Goal: Task Accomplishment & Management: Complete application form

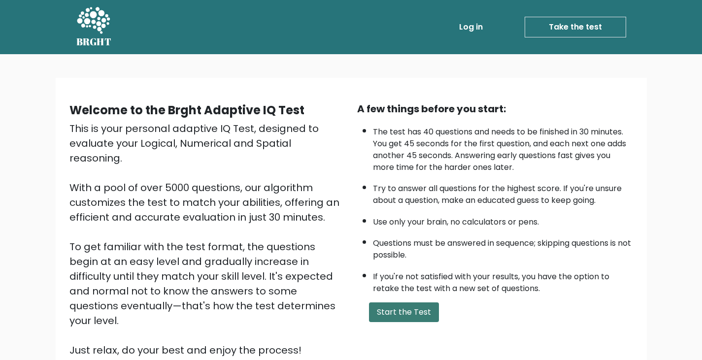
click at [399, 310] on button "Start the Test" at bounding box center [404, 312] width 70 height 20
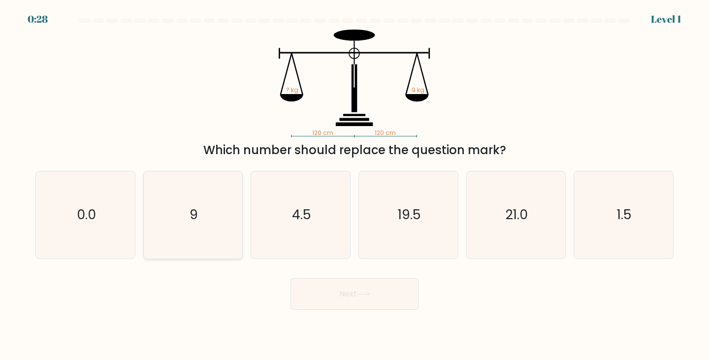
click at [199, 206] on icon "9" at bounding box center [193, 214] width 87 height 87
click at [355, 185] on input "b. 9" at bounding box center [355, 182] width 0 height 5
radio input "true"
click at [333, 287] on button "Next" at bounding box center [355, 294] width 128 height 32
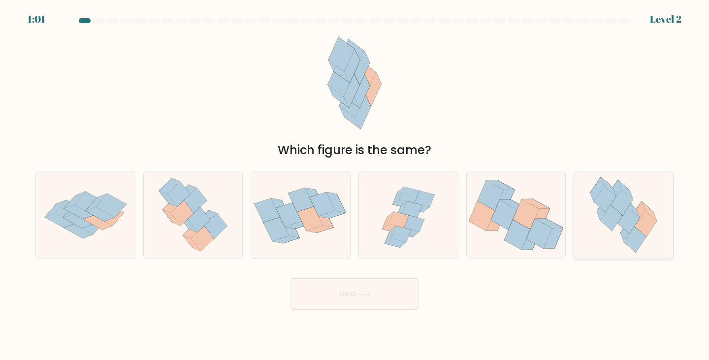
click at [647, 222] on icon at bounding box center [646, 224] width 22 height 26
click at [355, 185] on input "f." at bounding box center [355, 182] width 0 height 5
radio input "true"
click at [403, 285] on button "Next" at bounding box center [355, 294] width 128 height 32
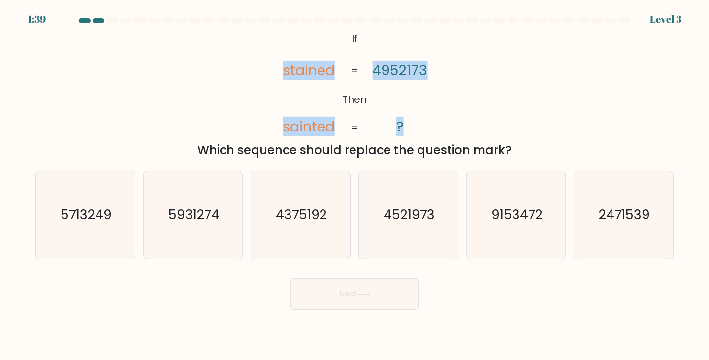
drag, startPoint x: 417, startPoint y: 124, endPoint x: 282, endPoint y: 70, distance: 145.7
click at [282, 70] on icon "@import url('[URL][DOMAIN_NAME]); If Then stained sainted 4952173 ? = =" at bounding box center [354, 84] width 175 height 108
copy icon "stained sainted 4952173 ?"
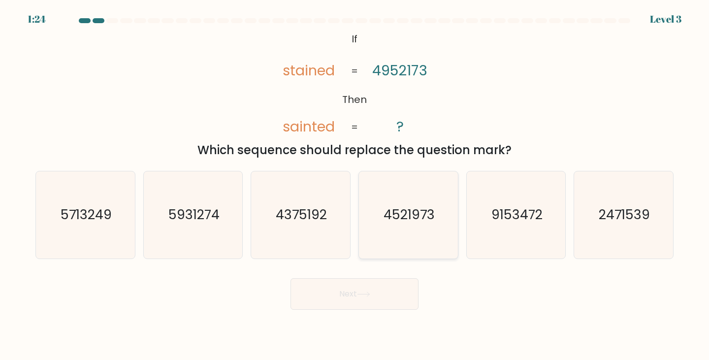
click at [426, 224] on icon "4521973" at bounding box center [408, 214] width 87 height 87
click at [355, 185] on input "d. 4521973" at bounding box center [355, 182] width 0 height 5
radio input "true"
click at [384, 288] on button "Next" at bounding box center [355, 294] width 128 height 32
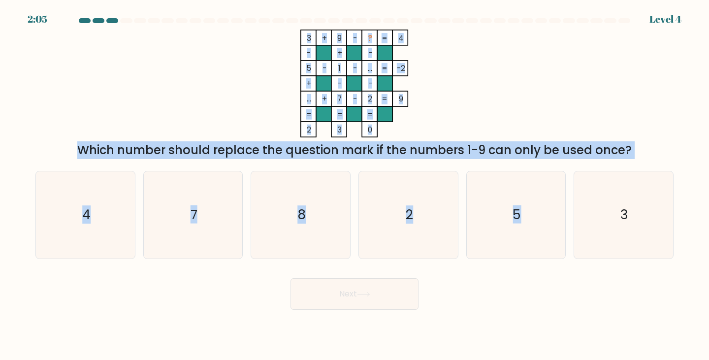
drag, startPoint x: 616, startPoint y: 168, endPoint x: 323, endPoint y: 118, distance: 297.9
click at [323, 118] on form at bounding box center [354, 164] width 709 height 292
click at [632, 110] on div "3 + 9 - ? 4 - + - 5 - 1 - ... -2 + - - ... + 7 - 2 = 9 = = = = 2 3 0 = Which nu…" at bounding box center [355, 95] width 650 height 130
drag, startPoint x: 633, startPoint y: 177, endPoint x: 186, endPoint y: 38, distance: 468.2
click at [186, 38] on form at bounding box center [354, 164] width 709 height 292
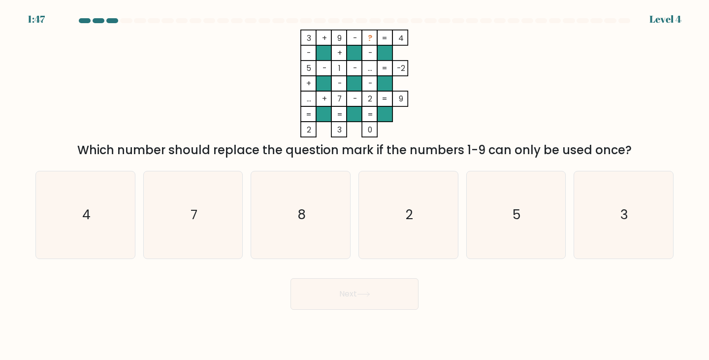
drag, startPoint x: 366, startPoint y: 52, endPoint x: 677, endPoint y: 173, distance: 333.9
click at [682, 173] on form at bounding box center [354, 164] width 709 height 292
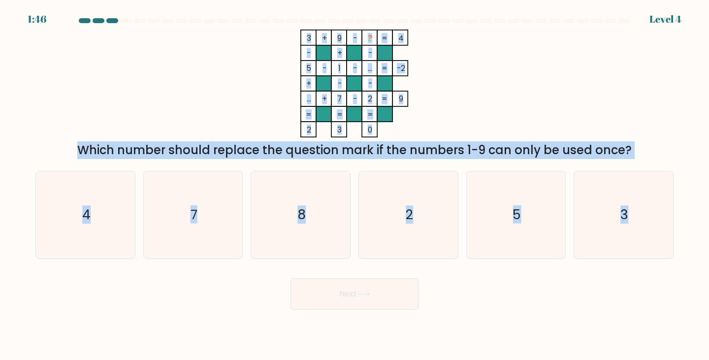
drag, startPoint x: 628, startPoint y: 170, endPoint x: 310, endPoint y: 46, distance: 341.8
click at [310, 46] on form at bounding box center [354, 164] width 709 height 292
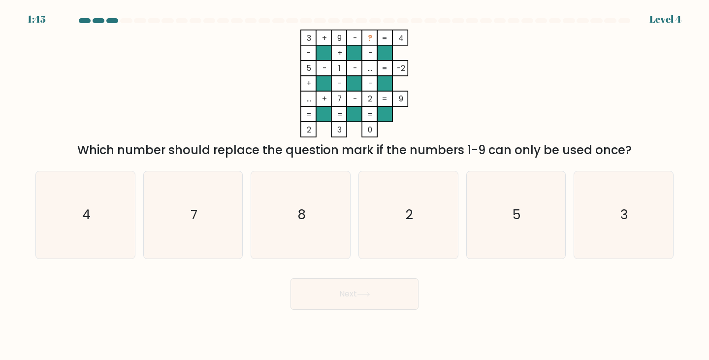
drag, startPoint x: 320, startPoint y: 52, endPoint x: 627, endPoint y: 118, distance: 313.8
click at [625, 105] on div "3 + 9 - ? 4 - + - 5 - 1 - ... -2 + - - ... + 7 - 2 = 9 = = = = 2 3 0 = Which nu…" at bounding box center [355, 95] width 650 height 130
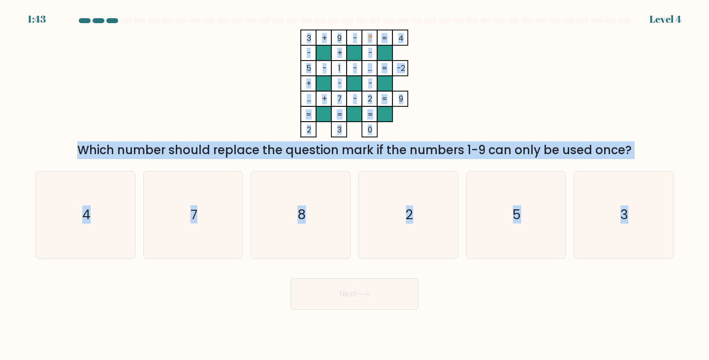
drag, startPoint x: 537, startPoint y: 158, endPoint x: 315, endPoint y: 43, distance: 250.1
click at [315, 43] on form at bounding box center [354, 164] width 709 height 292
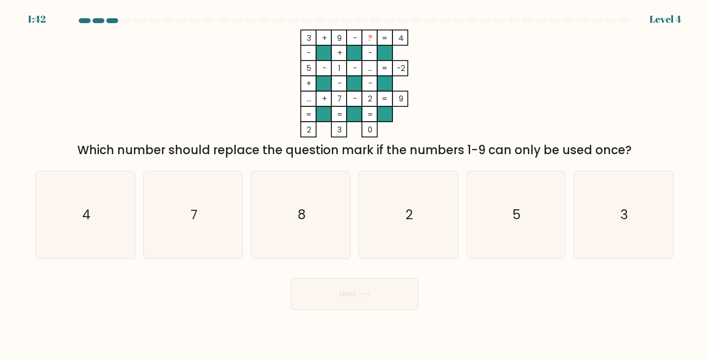
drag, startPoint x: 313, startPoint y: 42, endPoint x: 466, endPoint y: 30, distance: 153.7
click at [466, 30] on icon "3 + 9 - ? 4 - + - 5 - 1 - ... -2 + - - ... + 7 - 2 = 9 = = = = 2 3 0 =" at bounding box center [355, 84] width 296 height 108
drag, startPoint x: 261, startPoint y: 22, endPoint x: 642, endPoint y: 153, distance: 402.5
click at [642, 153] on form at bounding box center [354, 164] width 709 height 292
copy form "3 + 9 - ? 4 - + - 5 - 1 - ... -2 + - - ... + 7 - 2 = 9 = = = = 2 3 0 = Which nu…"
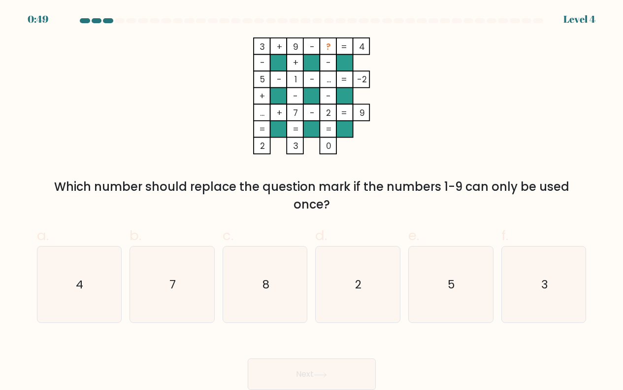
click at [475, 133] on div "3 + 9 - ? 4 - + - 5 - 1 - ... -2 + - - ... + 7 - 2 = 9 = = = = 2 3 0 = Which nu…" at bounding box center [312, 125] width 562 height 176
click at [457, 281] on icon "5" at bounding box center [451, 284] width 76 height 76
click at [312, 201] on input "e. 5" at bounding box center [312, 198] width 0 height 6
radio input "true"
click at [342, 360] on button "Next" at bounding box center [312, 374] width 128 height 32
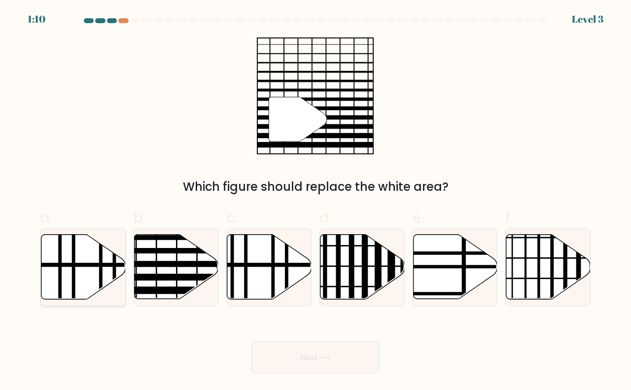
click at [104, 253] on icon at bounding box center [83, 266] width 84 height 65
click at [315, 201] on input "a." at bounding box center [315, 198] width 0 height 6
radio input "true"
click at [307, 348] on button "Next" at bounding box center [315, 357] width 128 height 32
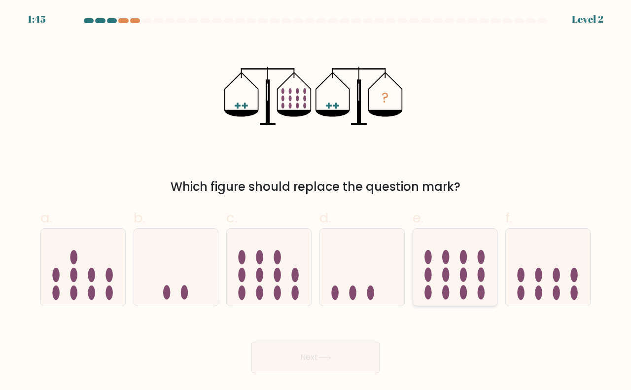
click at [453, 291] on icon at bounding box center [455, 266] width 84 height 69
click at [316, 201] on input "e." at bounding box center [315, 198] width 0 height 6
radio input "true"
click at [331, 355] on icon at bounding box center [324, 357] width 13 height 5
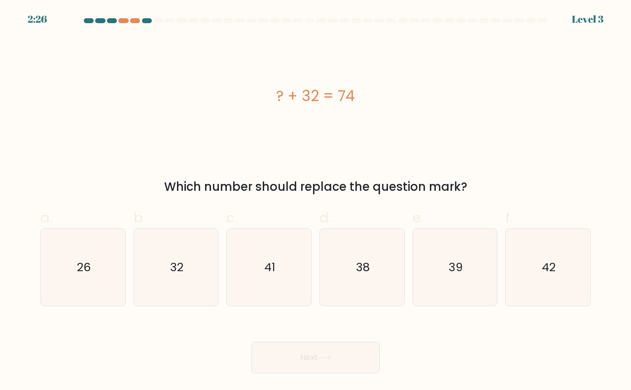
drag, startPoint x: 472, startPoint y: 190, endPoint x: 225, endPoint y: 112, distance: 258.8
click at [225, 112] on div "? + 32 = 74 Which number should replace the question mark?" at bounding box center [315, 116] width 562 height 158
copy div "? + 32 = 74 Which number should replace the question mark?"
click at [505, 268] on div "42" at bounding box center [547, 267] width 85 height 78
click at [316, 201] on input "f. 42" at bounding box center [315, 198] width 0 height 6
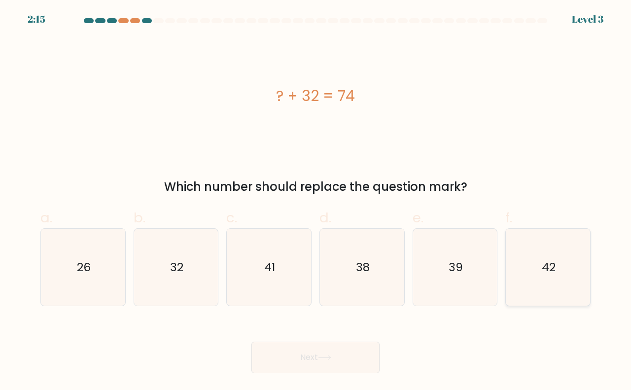
radio input "true"
click at [359, 358] on button "Next" at bounding box center [315, 357] width 128 height 32
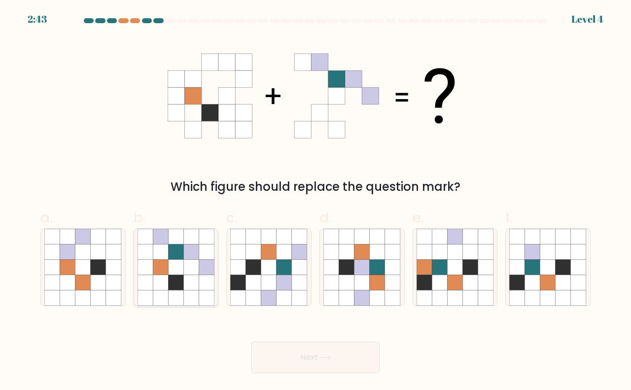
click at [191, 273] on icon at bounding box center [191, 266] width 15 height 15
click at [315, 201] on input "b." at bounding box center [315, 198] width 0 height 6
radio input "true"
click at [307, 350] on button "Next" at bounding box center [315, 357] width 128 height 32
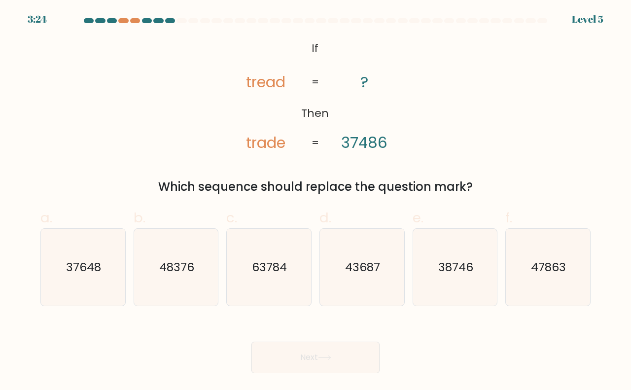
click at [427, 156] on div "@import url('https://fonts.googleapis.com/css?family=Abril+Fatface:400,100,100i…" at bounding box center [315, 116] width 562 height 158
drag, startPoint x: 489, startPoint y: 179, endPoint x: 231, endPoint y: 71, distance: 279.8
click at [231, 71] on div "@import url('https://fonts.googleapis.com/css?family=Abril+Fatface:400,100,100i…" at bounding box center [315, 116] width 562 height 158
copy div "tread trade ? 37486 = = Which sequence should replace the question mark?"
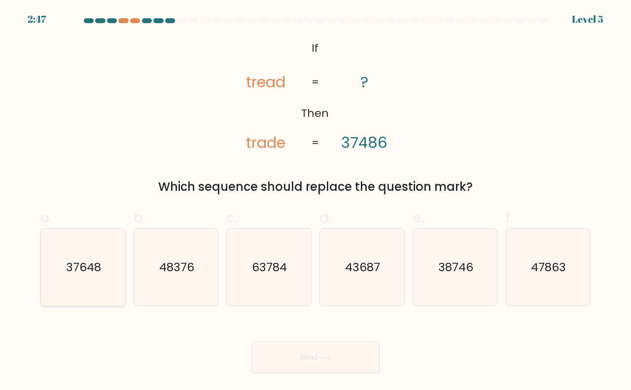
click at [71, 276] on icon "37648" at bounding box center [82, 267] width 77 height 77
click at [315, 201] on input "a. 37648" at bounding box center [315, 198] width 0 height 6
radio input "true"
click at [338, 349] on button "Next" at bounding box center [315, 357] width 128 height 32
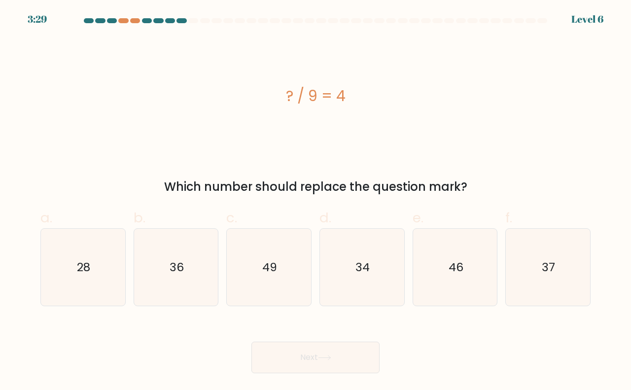
drag, startPoint x: 479, startPoint y: 190, endPoint x: 271, endPoint y: 92, distance: 229.2
click at [271, 92] on div "? / 9 = 4 Which number should replace the question mark?" at bounding box center [315, 116] width 562 height 158
copy div "? / 9 = 4 Which number should replace the question mark?"
click at [175, 281] on icon "36" at bounding box center [175, 267] width 77 height 77
click at [315, 201] on input "b. 36" at bounding box center [315, 198] width 0 height 6
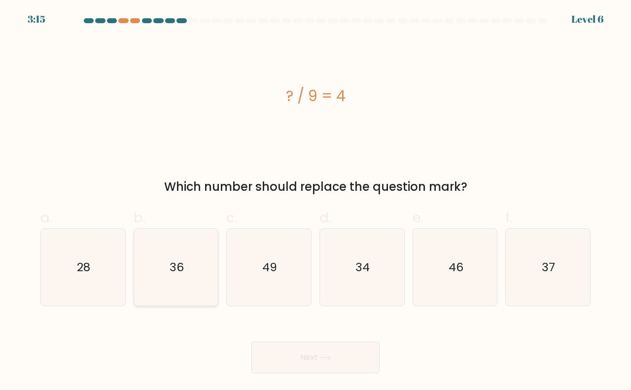
radio input "true"
click at [312, 353] on button "Next" at bounding box center [315, 357] width 128 height 32
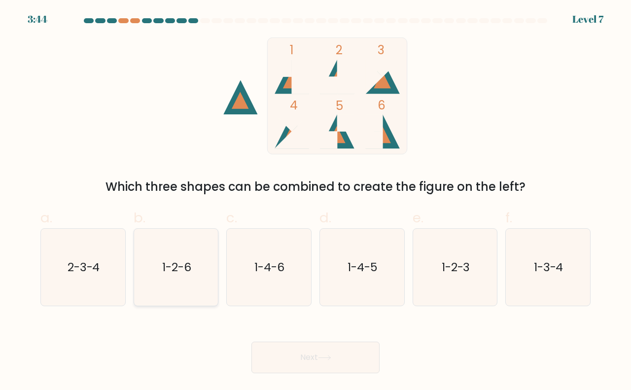
click at [193, 282] on icon "1-2-6" at bounding box center [175, 267] width 77 height 77
click at [315, 201] on input "b. 1-2-6" at bounding box center [315, 198] width 0 height 6
radio input "true"
click at [309, 350] on button "Next" at bounding box center [315, 357] width 128 height 32
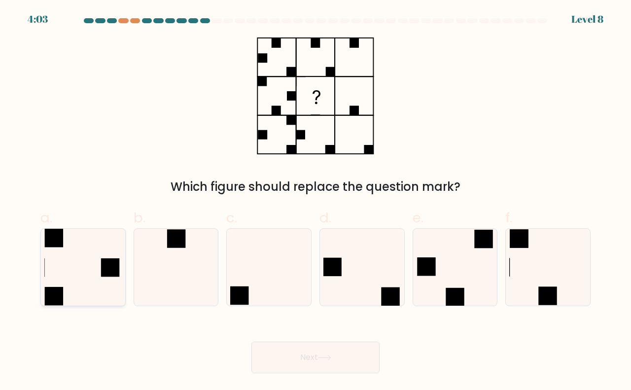
click at [111, 271] on rect at bounding box center [110, 267] width 19 height 19
click at [315, 201] on input "a." at bounding box center [315, 198] width 0 height 6
radio input "true"
click at [275, 346] on button "Next" at bounding box center [315, 357] width 128 height 32
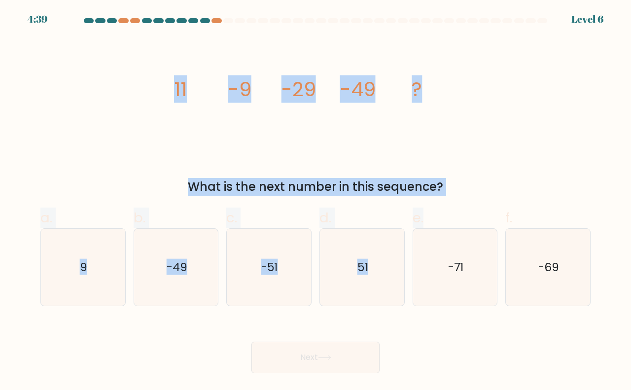
drag, startPoint x: 479, startPoint y: 208, endPoint x: 148, endPoint y: 101, distance: 347.7
click at [148, 101] on form at bounding box center [315, 195] width 631 height 355
click at [396, 143] on icon "image/svg+xml 11 -9 -29 -49 ?" at bounding box center [315, 95] width 296 height 117
click at [396, 144] on icon "image/svg+xml 11 -9 -29 -49 ?" at bounding box center [315, 95] width 296 height 117
click at [502, 178] on div "What is the next number in this sequence?" at bounding box center [315, 187] width 538 height 18
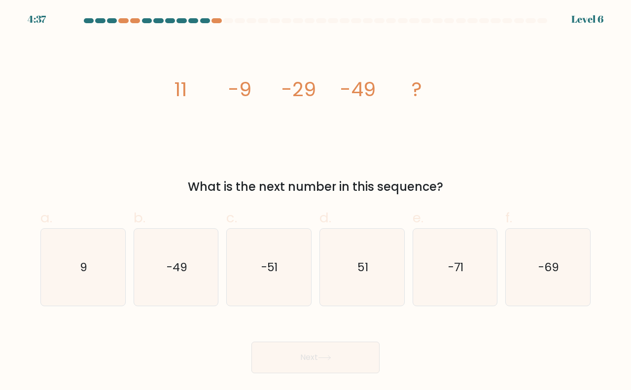
drag, startPoint x: 426, startPoint y: 180, endPoint x: 171, endPoint y: 90, distance: 269.9
click at [170, 89] on div "image/svg+xml 11 -9 -29 -49 ? What is the next number in this sequence?" at bounding box center [315, 116] width 562 height 158
drag, startPoint x: 540, startPoint y: 266, endPoint x: 534, endPoint y: 269, distance: 6.2
click at [540, 266] on text "-69" at bounding box center [548, 267] width 21 height 16
click at [316, 201] on input "f. -69" at bounding box center [315, 198] width 0 height 6
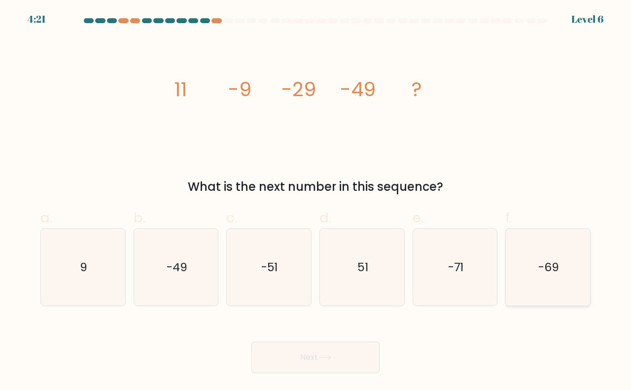
radio input "true"
click at [299, 354] on button "Next" at bounding box center [315, 357] width 128 height 32
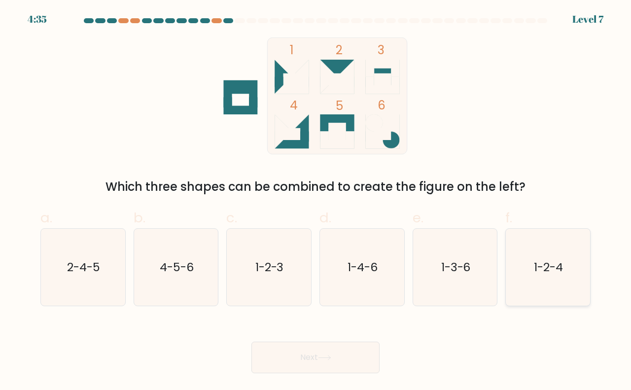
click at [532, 265] on icon "1-2-4" at bounding box center [547, 267] width 77 height 77
click at [316, 201] on input "f. 1-2-4" at bounding box center [315, 198] width 0 height 6
radio input "true"
click at [301, 360] on button "Next" at bounding box center [315, 357] width 128 height 32
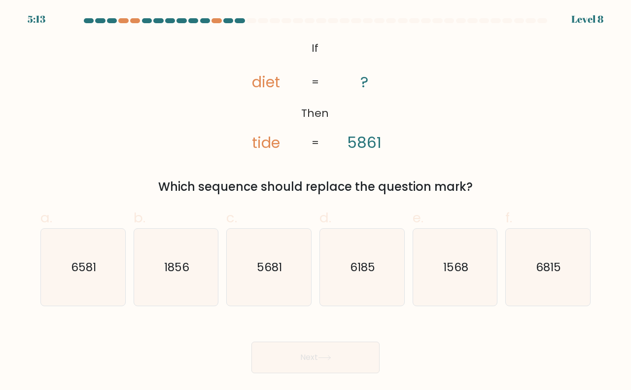
drag, startPoint x: 485, startPoint y: 184, endPoint x: 233, endPoint y: 67, distance: 277.0
click at [233, 67] on div "@import url('https://fonts.googleapis.com/css?family=Abril+Fatface:400,100,100i…" at bounding box center [315, 116] width 562 height 158
copy div "diet tide ? 5861 = = Which sequence should replace the question mark?"
click at [334, 221] on label "d. 6185" at bounding box center [361, 256] width 85 height 99
click at [316, 201] on input "d. 6185" at bounding box center [315, 198] width 0 height 6
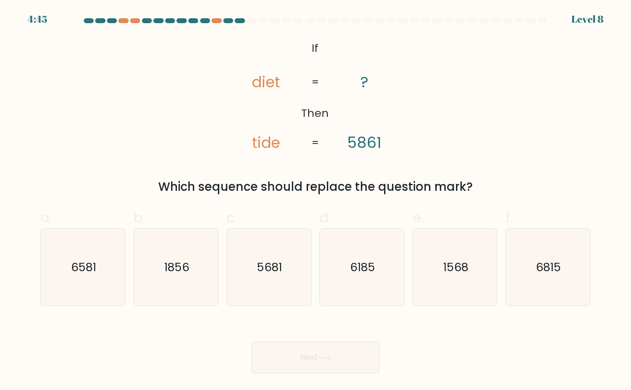
radio input "true"
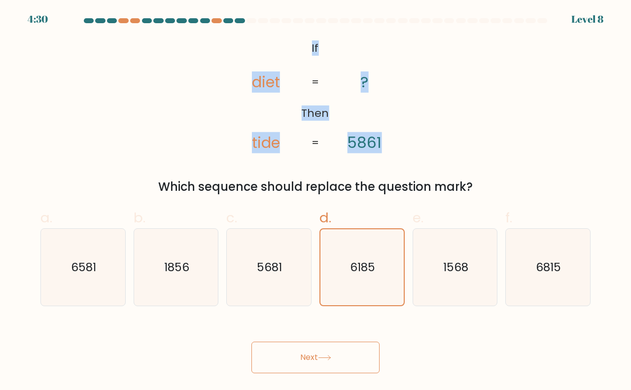
drag, startPoint x: 404, startPoint y: 143, endPoint x: 295, endPoint y: 34, distance: 154.3
click at [295, 34] on form "If ?" at bounding box center [315, 195] width 631 height 355
copy icon "If Then diet tide ? 5861"
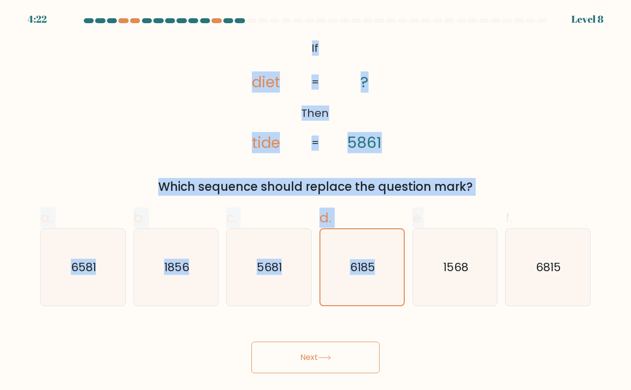
drag, startPoint x: 417, startPoint y: 197, endPoint x: 311, endPoint y: 42, distance: 187.9
click at [311, 42] on form "If ?" at bounding box center [315, 195] width 631 height 355
copy form "If Then diet tide ? 5861 = = Which sequence should replace the question mark? a…"
click at [505, 84] on div "@import url('https://fonts.googleapis.com/css?family=Abril+Fatface:400,100,100i…" at bounding box center [315, 116] width 562 height 158
click at [399, 54] on icon "@import url('https://fonts.googleapis.com/css?family=Abril+Fatface:400,100,100i…" at bounding box center [315, 95] width 190 height 117
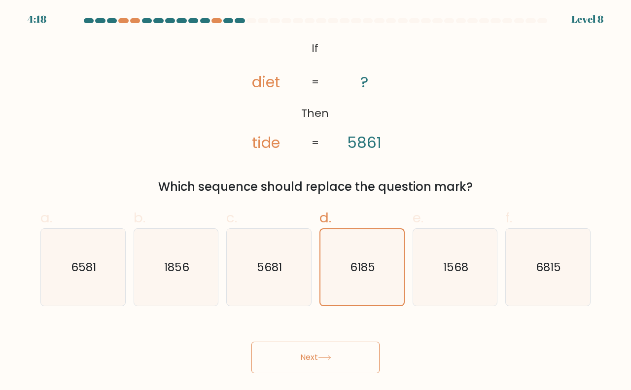
drag, startPoint x: 300, startPoint y: 36, endPoint x: 477, endPoint y: 193, distance: 236.6
click at [477, 193] on form "If ?" at bounding box center [315, 195] width 631 height 355
copy div "If Then diet tide ? 5861 = = Which sequence should replace the question mark?"
click at [461, 117] on div "@import url('https://fonts.googleapis.com/css?family=Abril+Fatface:400,100,100i…" at bounding box center [315, 116] width 562 height 158
click at [538, 253] on icon "6815" at bounding box center [547, 267] width 77 height 77
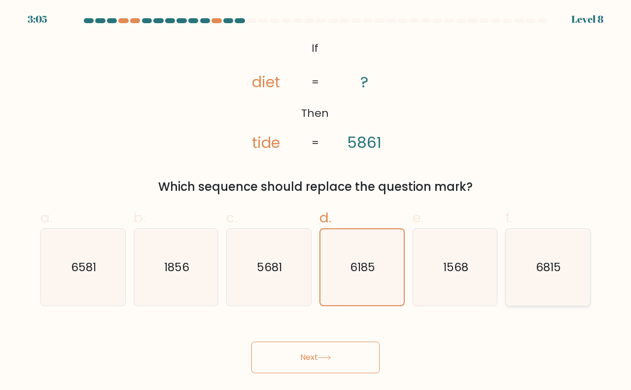
click at [316, 201] on input "f. 6815" at bounding box center [315, 198] width 0 height 6
radio input "true"
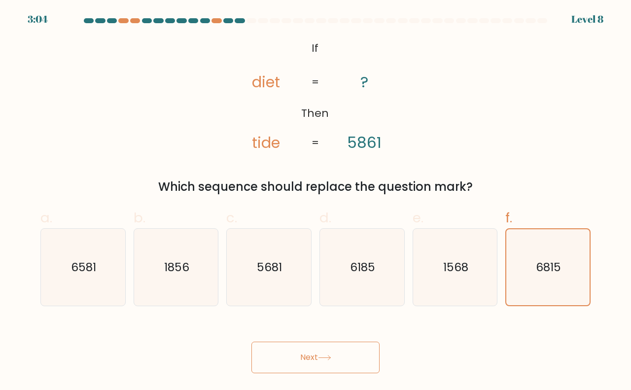
click at [334, 356] on button "Next" at bounding box center [315, 357] width 128 height 32
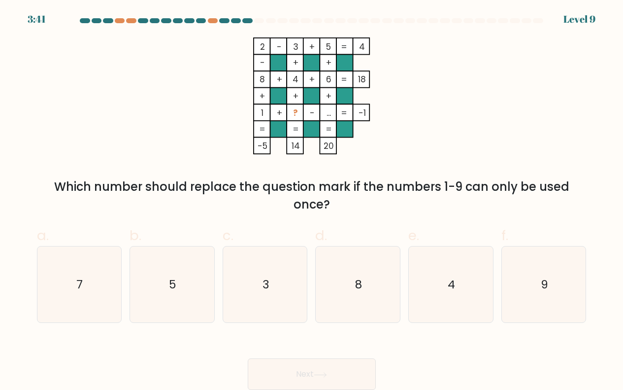
drag, startPoint x: 352, startPoint y: 207, endPoint x: 248, endPoint y: 50, distance: 188.0
click at [248, 50] on div "2 - 3 + 5 4 - + + 8 + 4 + 6 18 + + + 1 + ? - ... = -1 = = = = -5 14 20 = Which …" at bounding box center [312, 125] width 562 height 176
drag, startPoint x: 258, startPoint y: 53, endPoint x: 564, endPoint y: 139, distance: 318.0
click at [564, 139] on div "2 - 3 + 5 4 - + + 8 + 4 + 6 18 + + + 1 + ? - ... = -1 = = = = -5 14 20 = Which …" at bounding box center [312, 125] width 562 height 176
drag, startPoint x: 340, startPoint y: 194, endPoint x: 330, endPoint y: 195, distance: 10.4
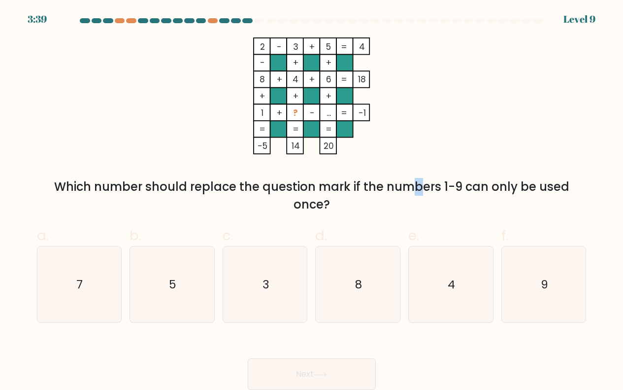
click at [330, 195] on div "Which number should replace the question mark if the numbers 1-9 can only be us…" at bounding box center [312, 195] width 538 height 35
drag, startPoint x: 337, startPoint y: 202, endPoint x: 263, endPoint y: 66, distance: 155.2
click at [263, 66] on div "2 - 3 + 5 4 - + + 8 + 4 + 6 18 + + + 1 + ? - ... = -1 = = = = -5 14 20 = Which …" at bounding box center [312, 125] width 562 height 176
click at [365, 152] on icon "2 - 3 + 5 4 - + + 8 + 4 + 6 18 + + + 1 + ? - ... = -1 = = = = -5 14 20 =" at bounding box center [312, 95] width 296 height 117
drag, startPoint x: 338, startPoint y: 204, endPoint x: 279, endPoint y: 96, distance: 123.7
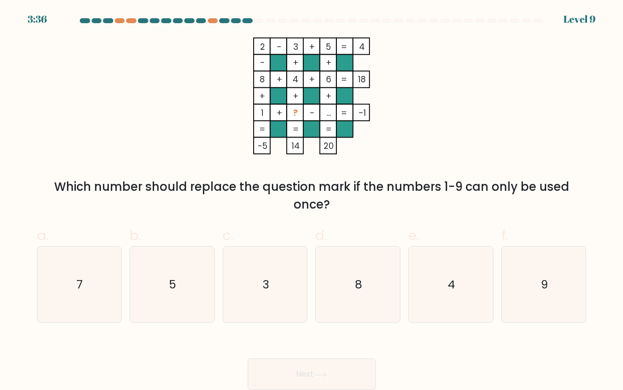
click at [279, 96] on div "2 - 3 + 5 4 - + + 8 + 4 + 6 18 + + + 1 + ? - ... = -1 = = = = -5 14 20 = Which …" at bounding box center [312, 125] width 562 height 176
drag, startPoint x: 281, startPoint y: 98, endPoint x: 479, endPoint y: 112, distance: 198.5
click at [505, 116] on div "2 - 3 + 5 4 - + + 8 + 4 + 6 18 + + + 1 + ? - ... = -1 = = = = -5 14 20 = Which …" at bounding box center [312, 125] width 562 height 176
drag, startPoint x: 239, startPoint y: 38, endPoint x: 357, endPoint y: 203, distance: 202.4
click at [357, 203] on div "2 - 3 + 5 4 - + + 8 + 4 + 6 18 + + + 1 + ? - ... = -1 = = = = -5 14 20 = Which …" at bounding box center [312, 125] width 562 height 176
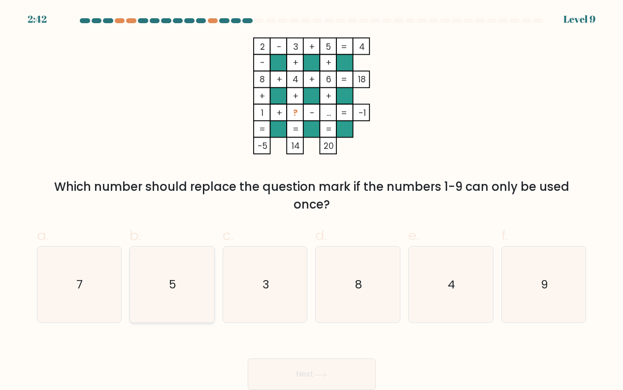
click at [199, 286] on icon "5" at bounding box center [172, 284] width 76 height 76
click at [312, 201] on input "b. 5" at bounding box center [312, 198] width 0 height 6
radio input "true"
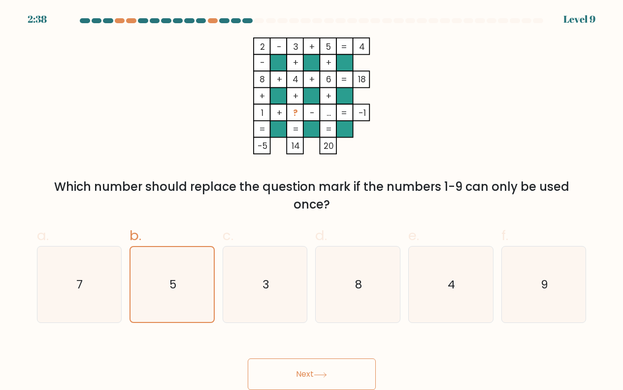
click at [326, 360] on button "Next" at bounding box center [312, 374] width 128 height 32
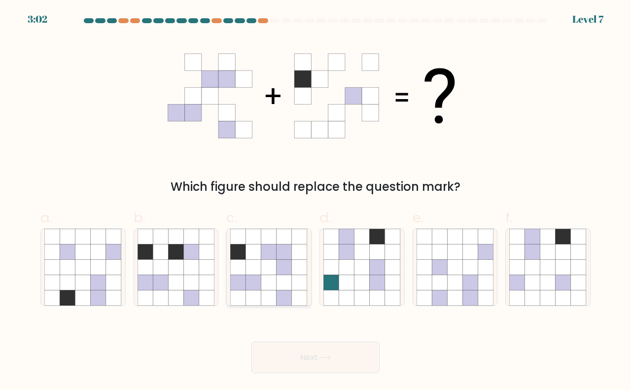
click at [283, 276] on icon at bounding box center [283, 282] width 15 height 15
click at [315, 201] on input "c." at bounding box center [315, 198] width 0 height 6
radio input "true"
click at [342, 352] on button "Next" at bounding box center [315, 357] width 128 height 32
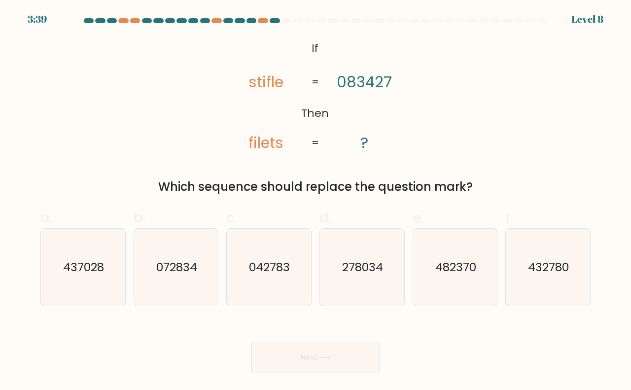
drag, startPoint x: 511, startPoint y: 183, endPoint x: 239, endPoint y: 91, distance: 287.4
click at [233, 93] on div "@import url('https://fonts.googleapis.com/css?family=Abril+Fatface:400,100,100i…" at bounding box center [315, 116] width 562 height 158
click at [497, 149] on div "@import url('https://fonts.googleapis.com/css?family=Abril+Fatface:400,100,100i…" at bounding box center [315, 116] width 562 height 158
click at [532, 269] on text "432780" at bounding box center [548, 267] width 41 height 16
click at [316, 201] on input "f. 432780" at bounding box center [315, 198] width 0 height 6
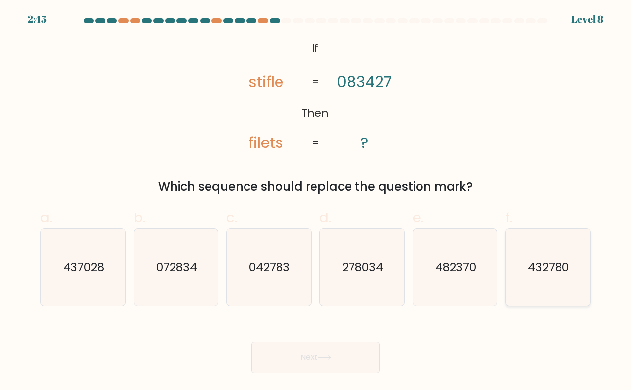
radio input "true"
click at [370, 357] on button "Next" at bounding box center [315, 357] width 128 height 32
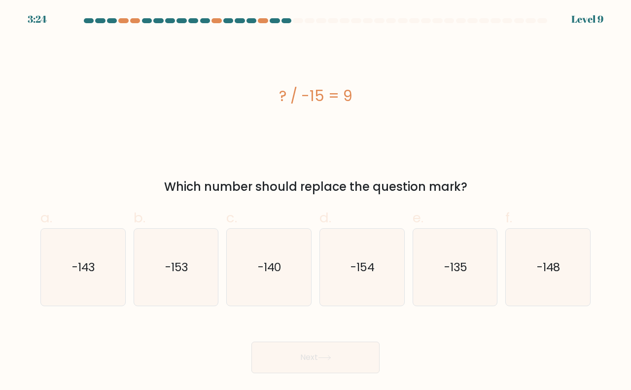
drag, startPoint x: 477, startPoint y: 191, endPoint x: 262, endPoint y: 72, distance: 245.2
click at [262, 72] on div "? / -15 = 9 Which number should replace the question mark?" at bounding box center [315, 116] width 562 height 158
click at [457, 272] on text "-135" at bounding box center [456, 267] width 24 height 16
click at [316, 201] on input "e. -135" at bounding box center [315, 198] width 0 height 6
radio input "true"
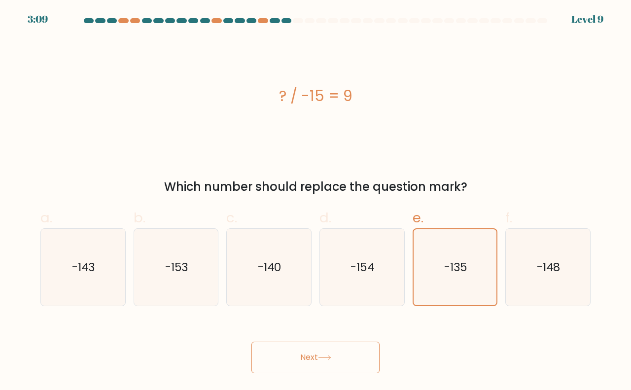
click at [350, 353] on button "Next" at bounding box center [315, 357] width 128 height 32
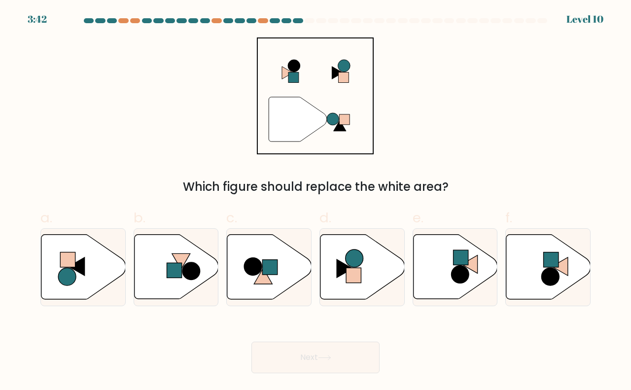
drag, startPoint x: 447, startPoint y: 192, endPoint x: 233, endPoint y: 67, distance: 246.8
click at [233, 67] on div "" Which figure should replace the white area?" at bounding box center [315, 116] width 562 height 158
click at [563, 61] on div "" Which figure should replace the white area?" at bounding box center [315, 116] width 562 height 158
click at [535, 261] on icon at bounding box center [548, 266] width 84 height 65
click at [316, 201] on input "f." at bounding box center [315, 198] width 0 height 6
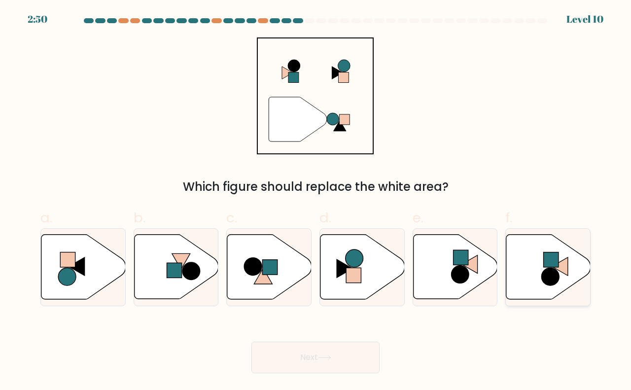
radio input "true"
click at [350, 349] on button "Next" at bounding box center [315, 357] width 128 height 32
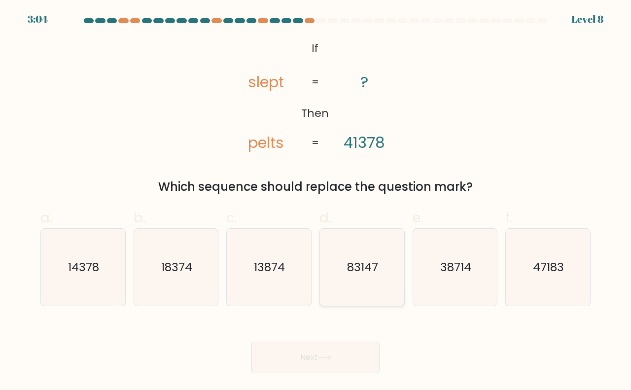
click at [377, 251] on icon "83147" at bounding box center [361, 267] width 77 height 77
click at [316, 201] on input "d. 83147" at bounding box center [315, 198] width 0 height 6
radio input "true"
click at [321, 358] on icon at bounding box center [324, 357] width 13 height 5
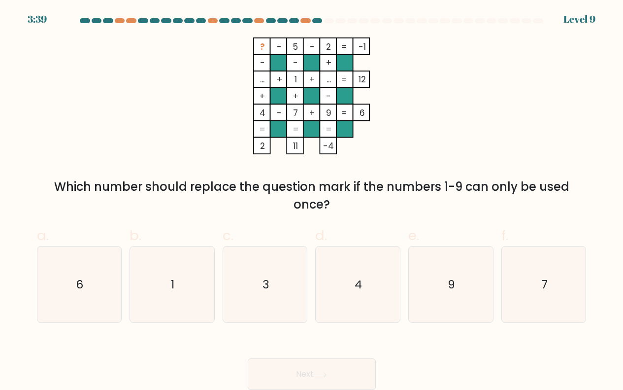
scroll to position [1, 0]
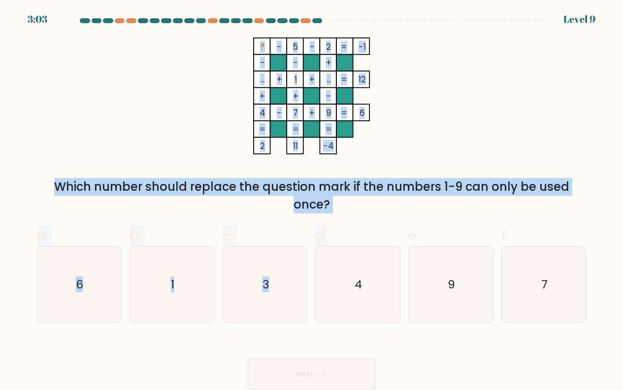
drag, startPoint x: 379, startPoint y: 218, endPoint x: 250, endPoint y: 41, distance: 218.5
click at [250, 41] on form at bounding box center [311, 203] width 623 height 371
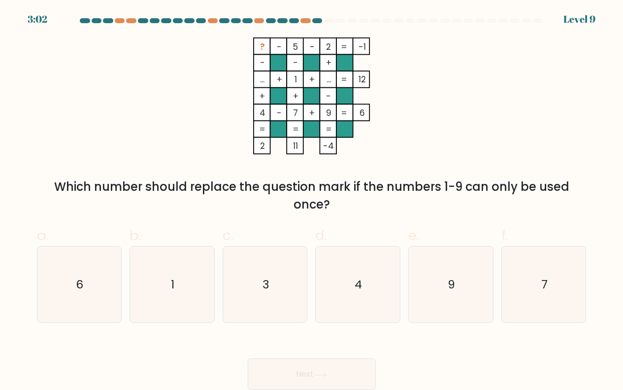
drag, startPoint x: 288, startPoint y: 53, endPoint x: 525, endPoint y: 65, distance: 237.2
click at [525, 66] on div "? - 5 - 2 -1 - - + ... + 1 + ... 12 + + - 4 - 7 + 9 = 6 = = = = 2 11 -4 = Which…" at bounding box center [312, 125] width 562 height 176
click at [532, 301] on icon "7" at bounding box center [544, 284] width 76 height 76
click at [312, 201] on input "f. 7" at bounding box center [312, 198] width 0 height 6
radio input "true"
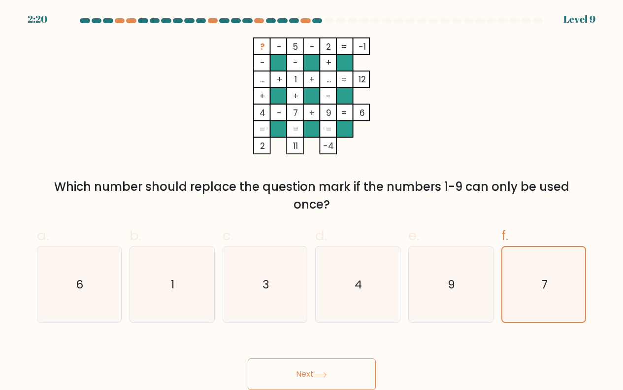
click at [343, 360] on button "Next" at bounding box center [312, 374] width 128 height 32
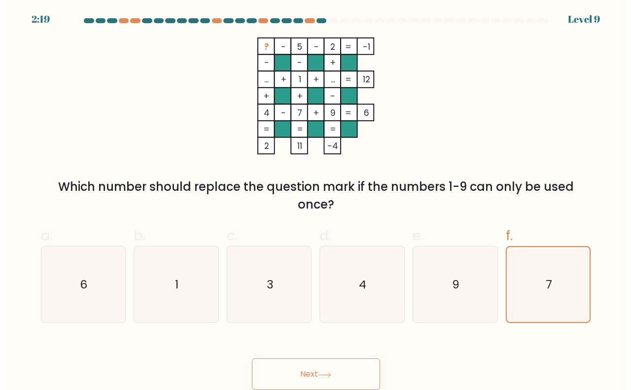
scroll to position [0, 0]
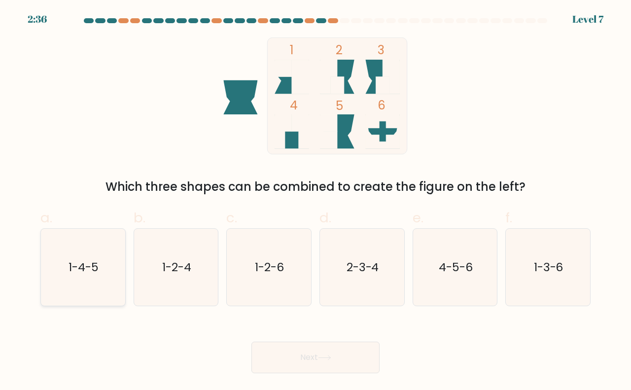
click at [88, 289] on icon "1-4-5" at bounding box center [82, 267] width 77 height 77
click at [315, 201] on input "a. 1-4-5" at bounding box center [315, 198] width 0 height 6
radio input "true"
click at [333, 358] on button "Next" at bounding box center [315, 357] width 128 height 32
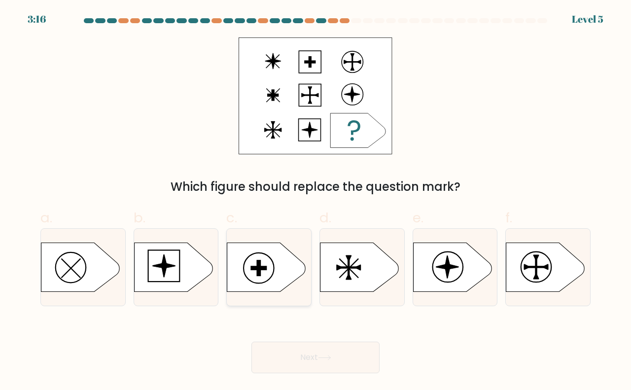
click at [249, 268] on icon at bounding box center [266, 266] width 79 height 49
click at [315, 201] on input "c." at bounding box center [315, 198] width 0 height 6
radio input "true"
click at [317, 347] on button "Next" at bounding box center [315, 357] width 128 height 32
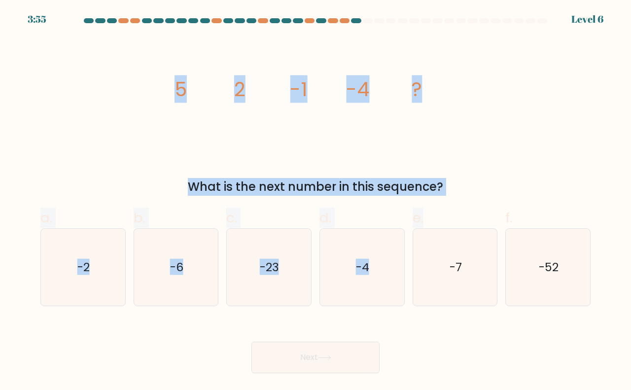
drag, startPoint x: 481, startPoint y: 201, endPoint x: 177, endPoint y: 83, distance: 325.9
click at [161, 81] on form at bounding box center [315, 195] width 631 height 355
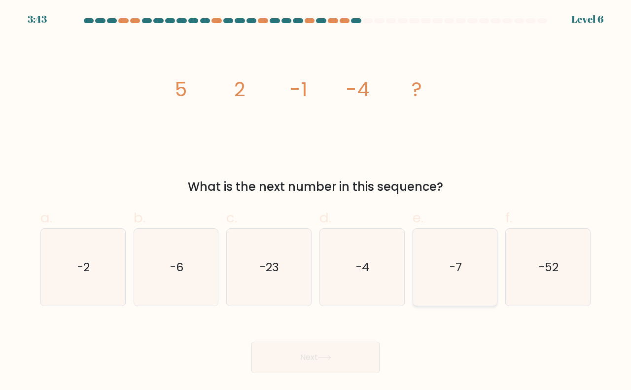
click at [455, 264] on text "-7" at bounding box center [455, 267] width 12 height 16
click at [316, 201] on input "e. -7" at bounding box center [315, 198] width 0 height 6
radio input "true"
click at [274, 360] on button "Next" at bounding box center [315, 357] width 128 height 32
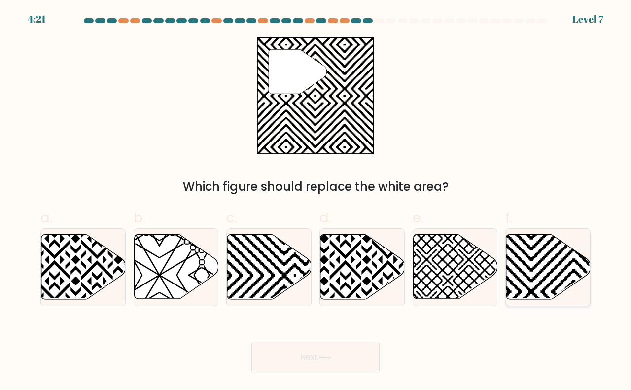
click at [566, 282] on icon at bounding box center [548, 266] width 84 height 65
click at [316, 201] on input "f." at bounding box center [315, 198] width 0 height 6
radio input "true"
click at [363, 359] on button "Next" at bounding box center [315, 357] width 128 height 32
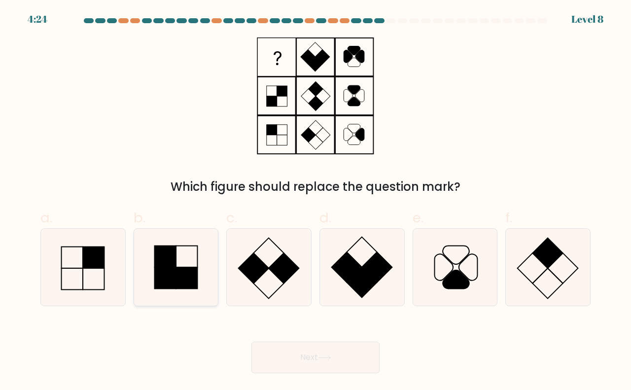
click at [179, 260] on icon at bounding box center [175, 267] width 77 height 77
click at [315, 201] on input "b." at bounding box center [315, 198] width 0 height 6
radio input "true"
click at [363, 356] on button "Next" at bounding box center [315, 357] width 128 height 32
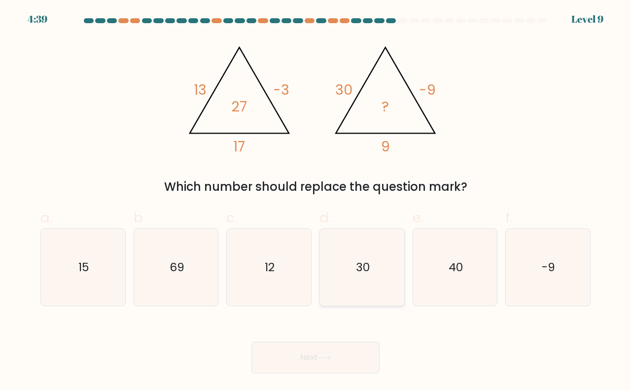
click at [381, 270] on icon "30" at bounding box center [361, 267] width 77 height 77
click at [316, 201] on input "d. 30" at bounding box center [315, 198] width 0 height 6
radio input "true"
click at [309, 357] on button "Next" at bounding box center [315, 357] width 128 height 32
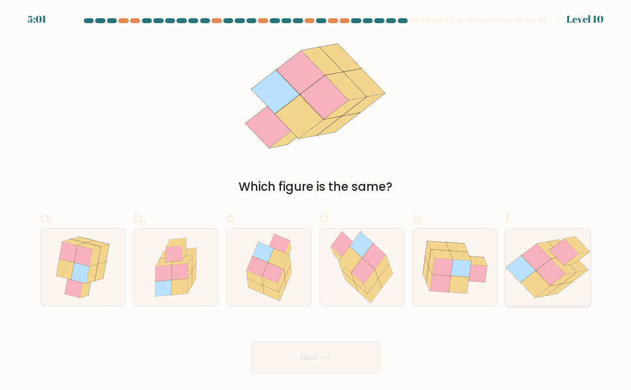
click at [526, 258] on icon at bounding box center [535, 257] width 29 height 27
click at [316, 201] on input "f." at bounding box center [315, 198] width 0 height 6
radio input "true"
click at [367, 346] on button "Next" at bounding box center [315, 357] width 128 height 32
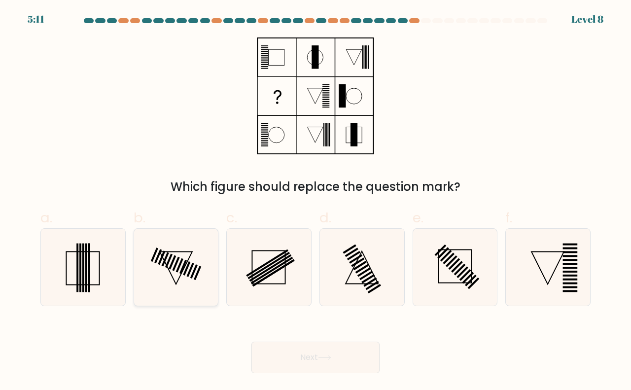
click at [196, 262] on icon at bounding box center [175, 267] width 77 height 77
click at [315, 201] on input "b." at bounding box center [315, 198] width 0 height 6
radio input "true"
click at [312, 352] on button "Next" at bounding box center [315, 357] width 128 height 32
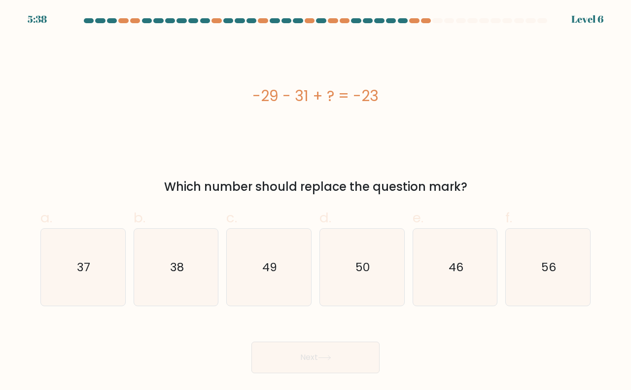
drag, startPoint x: 478, startPoint y: 183, endPoint x: 251, endPoint y: 105, distance: 240.1
click at [249, 101] on div "-29 - 31 + ? = -23 Which number should replace the question mark?" at bounding box center [315, 116] width 562 height 158
click at [95, 273] on icon "37" at bounding box center [82, 267] width 77 height 77
click at [315, 201] on input "a. 37" at bounding box center [315, 198] width 0 height 6
radio input "true"
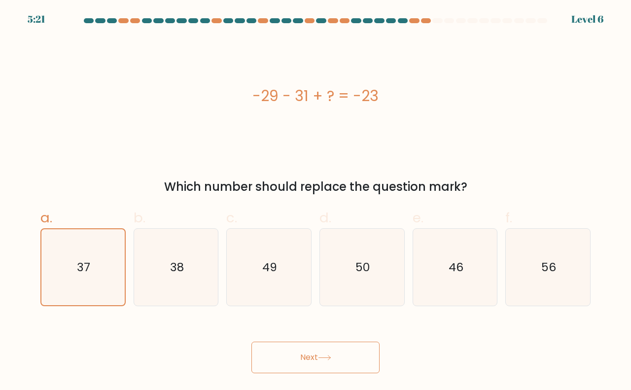
click at [290, 350] on button "Next" at bounding box center [315, 357] width 128 height 32
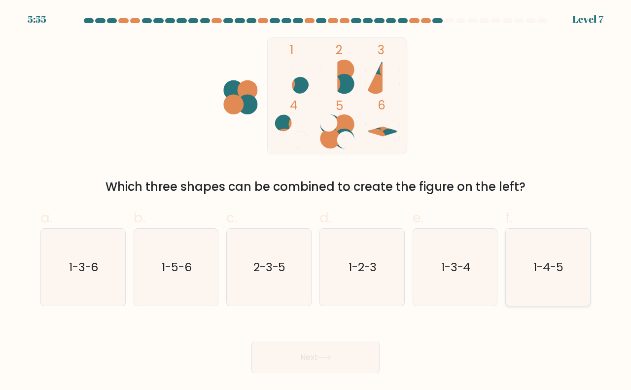
click at [546, 283] on icon "1-4-5" at bounding box center [547, 267] width 77 height 77
click at [316, 201] on input "f. 1-4-5" at bounding box center [315, 198] width 0 height 6
radio input "true"
click at [358, 352] on button "Next" at bounding box center [315, 357] width 128 height 32
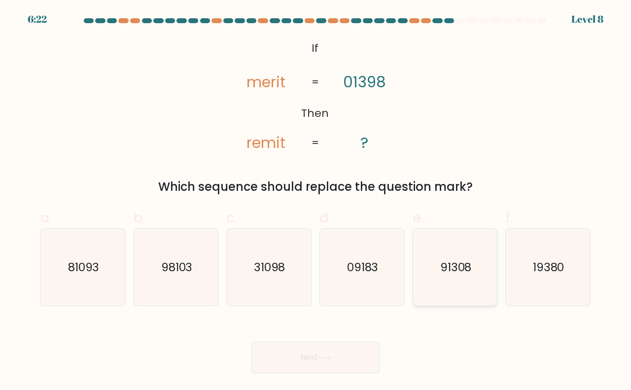
click at [459, 270] on text "91308" at bounding box center [456, 267] width 32 height 16
click at [316, 201] on input "e. 91308" at bounding box center [315, 198] width 0 height 6
radio input "true"
click at [307, 360] on button "Next" at bounding box center [315, 357] width 128 height 32
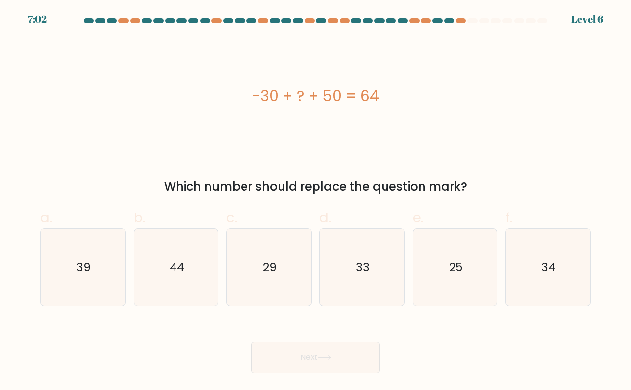
drag, startPoint x: 476, startPoint y: 190, endPoint x: 162, endPoint y: 86, distance: 330.6
click at [162, 86] on div "-30 + ? + 50 = 64 Which number should replace the question mark?" at bounding box center [315, 116] width 562 height 158
click at [208, 279] on icon "44" at bounding box center [175, 267] width 77 height 77
click at [315, 201] on input "b. 44" at bounding box center [315, 198] width 0 height 6
radio input "true"
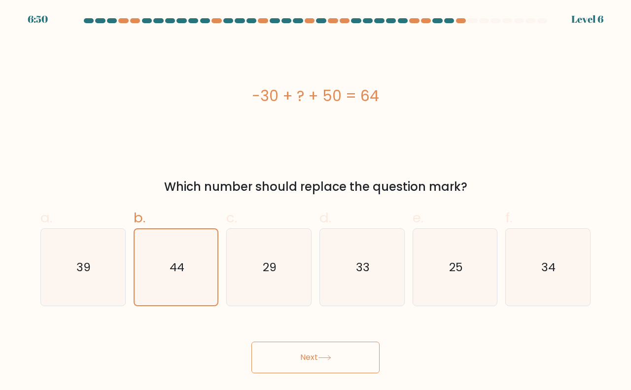
click at [301, 354] on button "Next" at bounding box center [315, 357] width 128 height 32
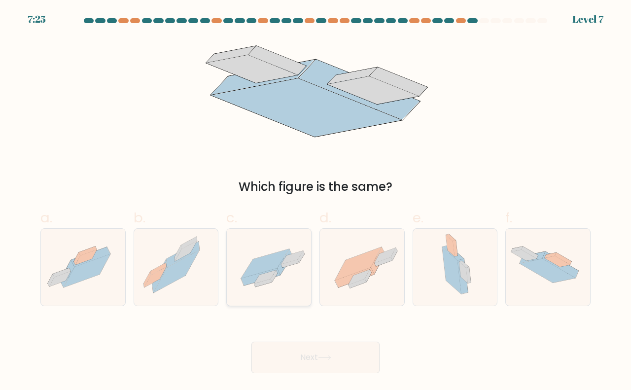
click at [277, 278] on icon at bounding box center [269, 267] width 84 height 58
click at [315, 201] on input "c." at bounding box center [315, 198] width 0 height 6
radio input "true"
click at [310, 360] on button "Next" at bounding box center [315, 357] width 128 height 32
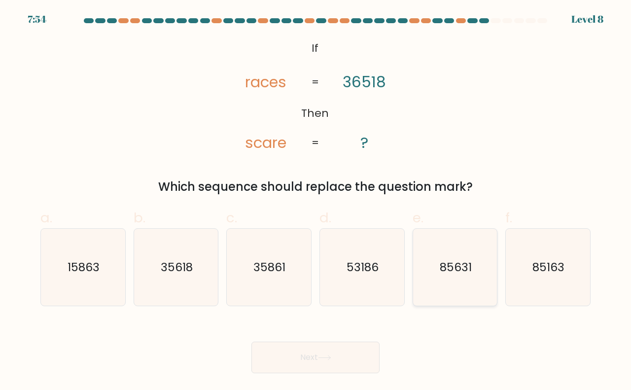
click at [458, 273] on text "85631" at bounding box center [455, 267] width 32 height 16
click at [316, 201] on input "e. 85631" at bounding box center [315, 198] width 0 height 6
radio input "true"
click at [304, 357] on button "Next" at bounding box center [315, 357] width 128 height 32
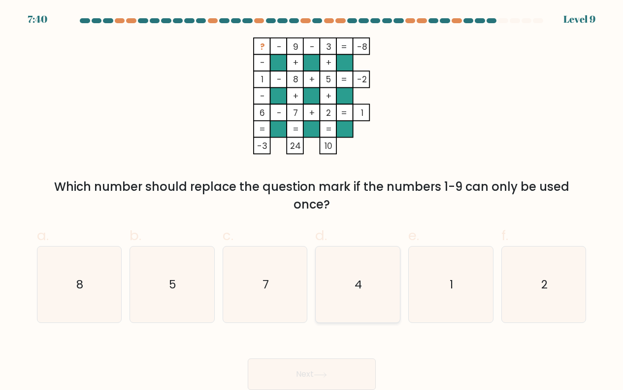
click at [333, 286] on icon "4" at bounding box center [358, 284] width 76 height 76
click at [312, 201] on input "d. 4" at bounding box center [312, 198] width 0 height 6
radio input "true"
click at [325, 360] on button "Next" at bounding box center [312, 374] width 128 height 32
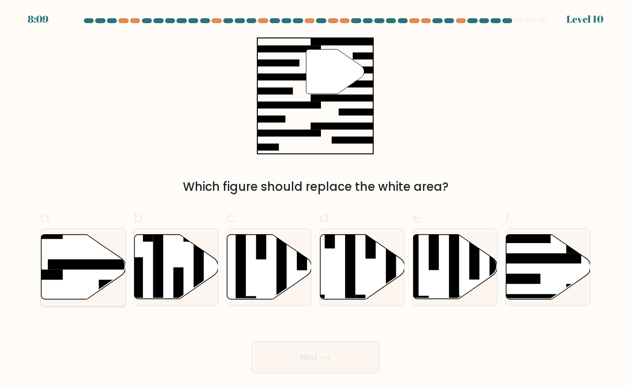
click at [74, 268] on rect at bounding box center [94, 264] width 92 height 10
click at [315, 201] on input "a." at bounding box center [315, 198] width 0 height 6
radio input "true"
click at [356, 352] on button "Next" at bounding box center [315, 357] width 128 height 32
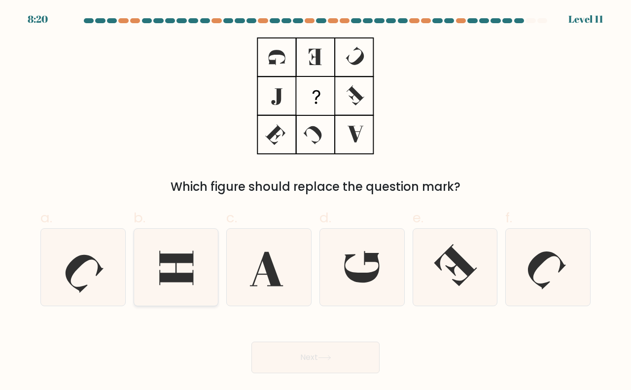
click at [169, 257] on icon at bounding box center [176, 267] width 34 height 34
click at [315, 201] on input "b." at bounding box center [315, 198] width 0 height 6
radio input "true"
click at [327, 354] on button "Next" at bounding box center [315, 357] width 128 height 32
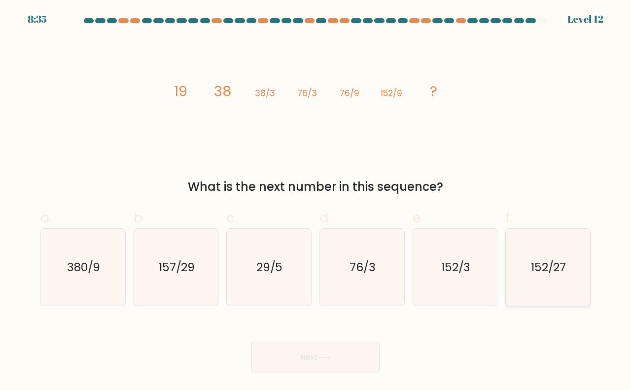
click at [544, 247] on icon "152/27" at bounding box center [547, 267] width 77 height 77
click at [316, 201] on input "f. 152/27" at bounding box center [315, 198] width 0 height 6
radio input "true"
click at [343, 354] on button "Next" at bounding box center [315, 357] width 128 height 32
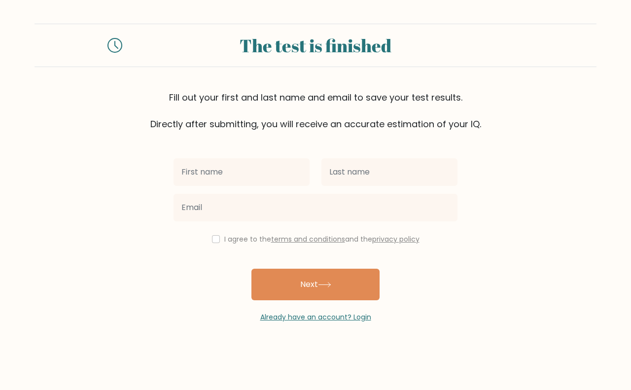
click at [252, 170] on input "text" at bounding box center [241, 172] width 136 height 28
type input "BEVERLY"
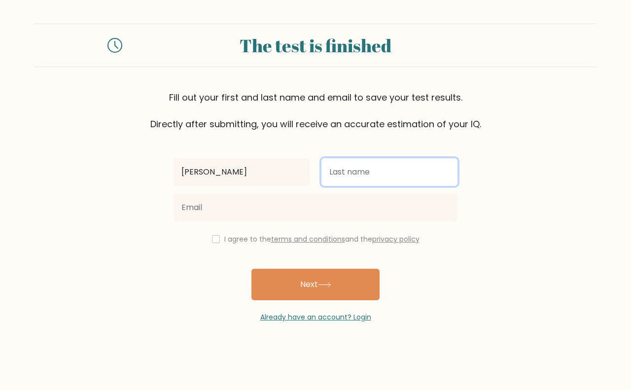
click at [364, 179] on input "text" at bounding box center [389, 172] width 136 height 28
type input "MAQUINTO"
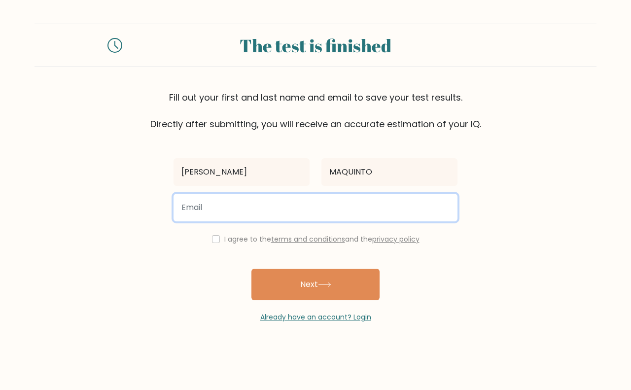
click at [338, 202] on input "email" at bounding box center [315, 208] width 284 height 28
type input "maquintobev@gmail.com"
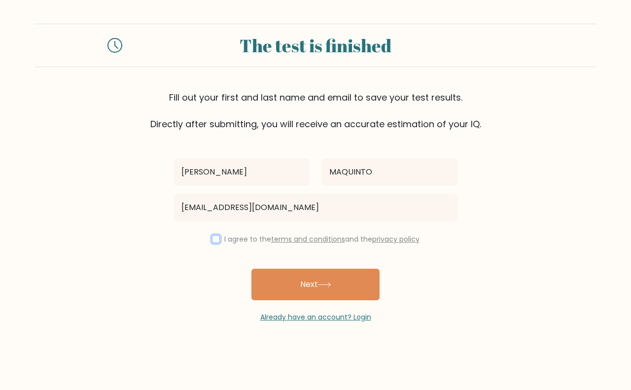
drag, startPoint x: 212, startPoint y: 239, endPoint x: 260, endPoint y: 262, distance: 53.1
click at [213, 239] on input "checkbox" at bounding box center [216, 239] width 8 height 8
checkbox input "true"
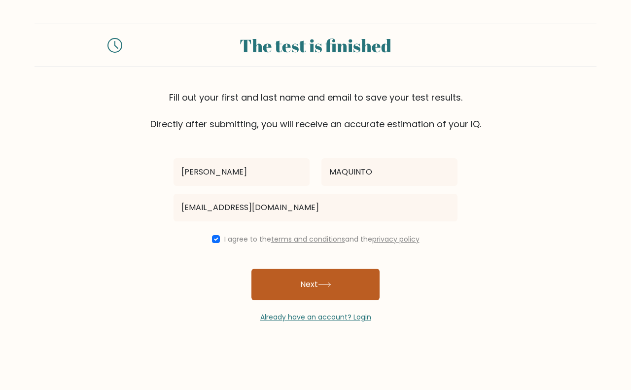
click at [305, 282] on button "Next" at bounding box center [315, 284] width 128 height 32
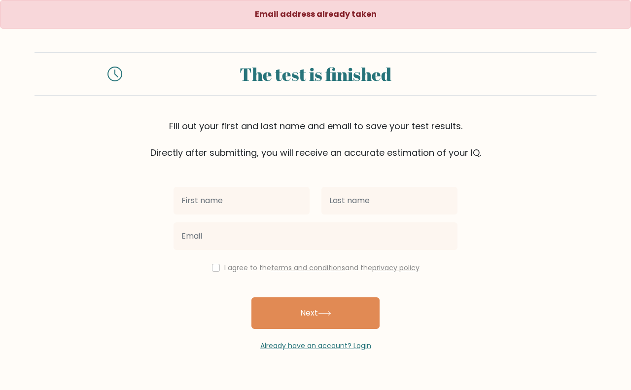
click at [239, 198] on input "text" at bounding box center [241, 201] width 136 height 28
type input "BEVERLY"
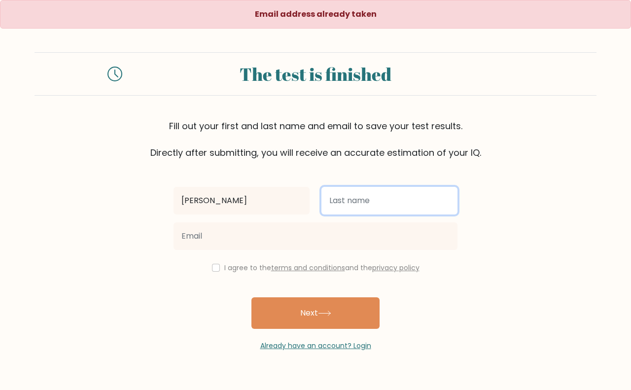
click at [407, 205] on input "text" at bounding box center [389, 201] width 136 height 28
type input "MAQUINTO"
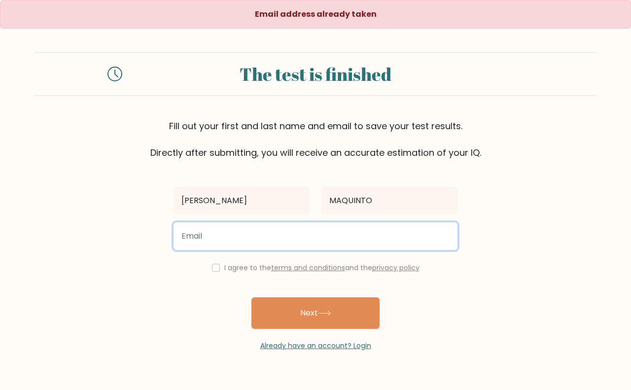
click at [318, 242] on input "email" at bounding box center [315, 236] width 284 height 28
type input "beverly211maquinto@gmail.com"
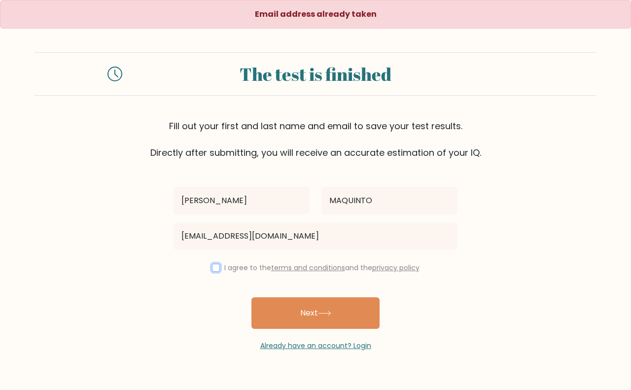
click at [212, 269] on input "checkbox" at bounding box center [216, 268] width 8 height 8
checkbox input "true"
click at [305, 325] on button "Next" at bounding box center [315, 313] width 128 height 32
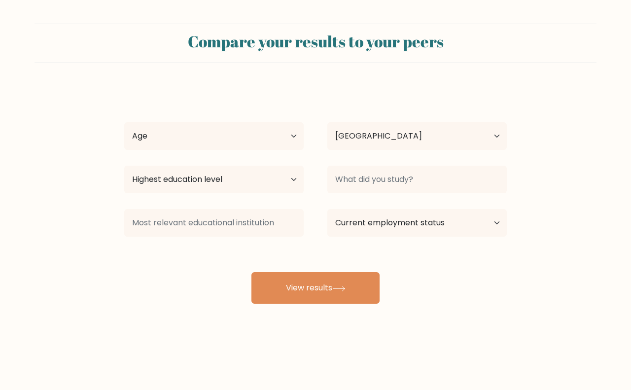
select select "PH"
click at [238, 129] on select "Age Under 18 years old 18-24 years old 25-34 years old 35-44 years old 45-54 ye…" at bounding box center [213, 136] width 179 height 28
select select "18_24"
click at [124, 122] on select "Age Under 18 years old 18-24 years old 25-34 years old 35-44 years old 45-54 ye…" at bounding box center [213, 136] width 179 height 28
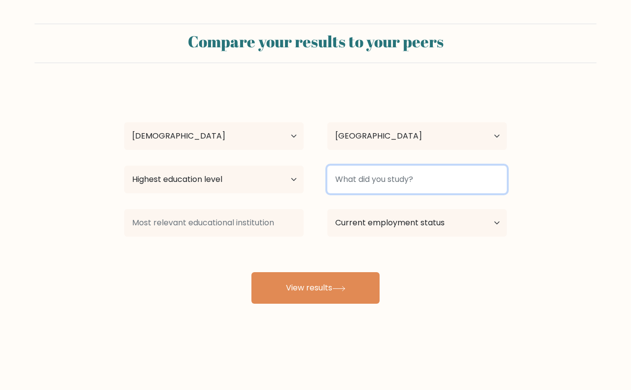
drag, startPoint x: 435, startPoint y: 175, endPoint x: 437, endPoint y: 160, distance: 15.5
click at [438, 174] on input at bounding box center [416, 180] width 179 height 28
click at [430, 184] on input at bounding box center [416, 180] width 179 height 28
type input "HIGHSCHOOL"
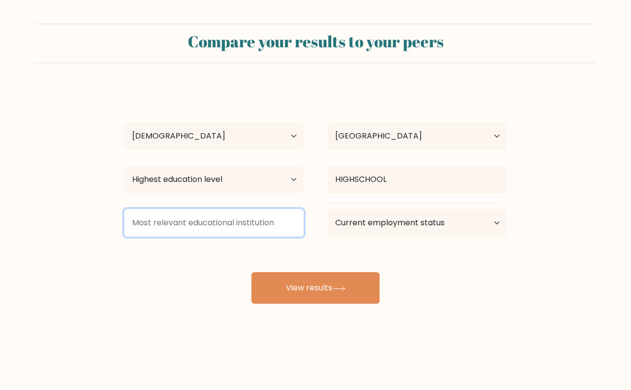
click at [243, 219] on input at bounding box center [213, 223] width 179 height 28
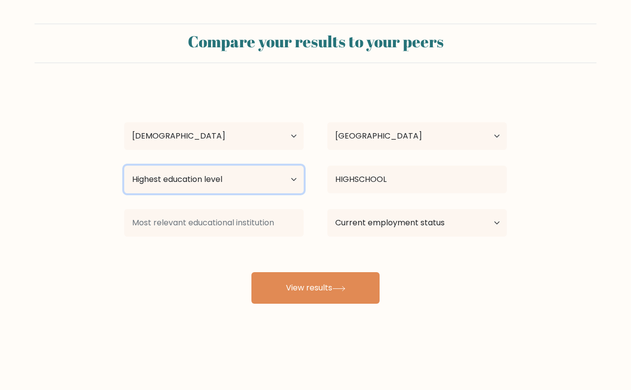
click at [254, 183] on select "Highest education level No schooling Primary Lower Secondary Upper Secondary Oc…" at bounding box center [213, 180] width 179 height 28
select select "lower_secondary"
click at [124, 166] on select "Highest education level No schooling Primary Lower Secondary Upper Secondary Oc…" at bounding box center [213, 180] width 179 height 28
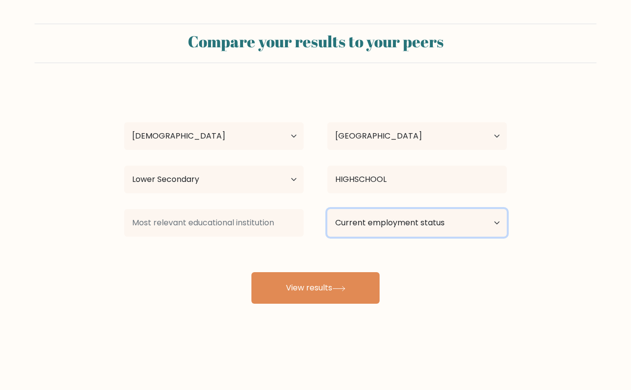
click at [376, 220] on select "Current employment status Employed Student Retired Other / prefer not to answer" at bounding box center [416, 223] width 179 height 28
select select "other"
click at [327, 209] on select "Current employment status Employed Student Retired Other / prefer not to answer" at bounding box center [416, 223] width 179 height 28
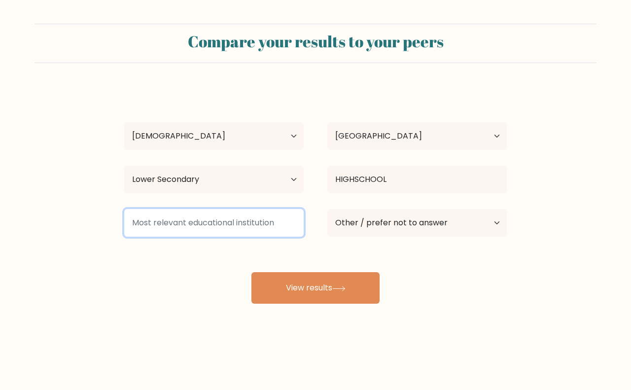
click at [266, 225] on input at bounding box center [213, 223] width 179 height 28
click at [266, 221] on input at bounding box center [213, 223] width 179 height 28
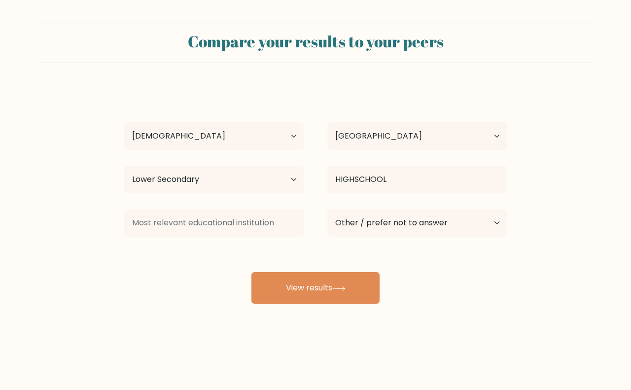
click at [313, 249] on div "BEVERLY MAQUINTO Age Under 18 years old 18-24 years old 25-34 years old 35-44 y…" at bounding box center [315, 195] width 394 height 217
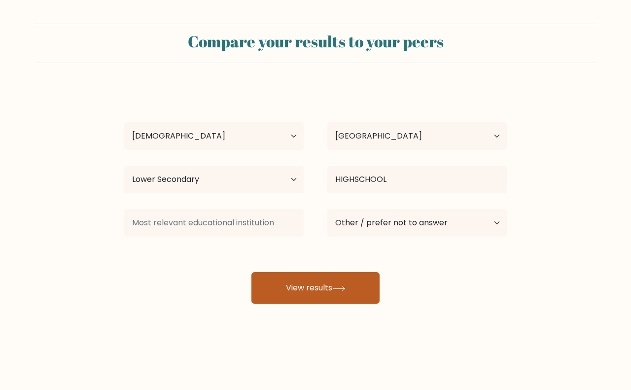
click at [288, 286] on button "View results" at bounding box center [315, 288] width 128 height 32
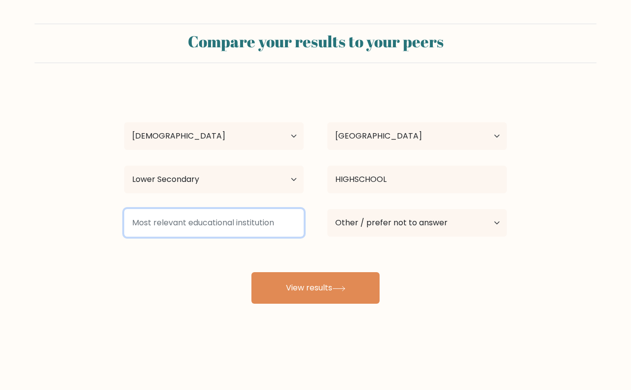
click at [259, 233] on input at bounding box center [213, 223] width 179 height 28
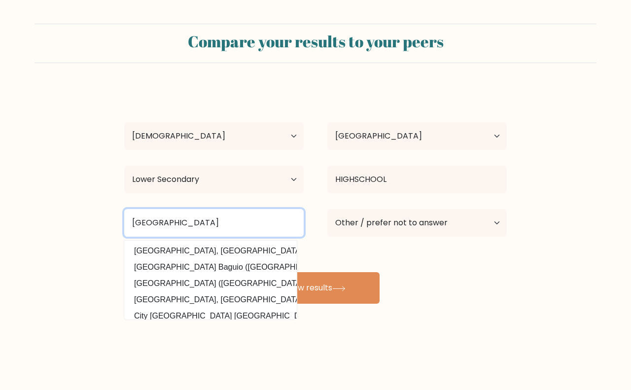
type input "BAGUIO CITY NATIONAL HIGHSCHOOL"
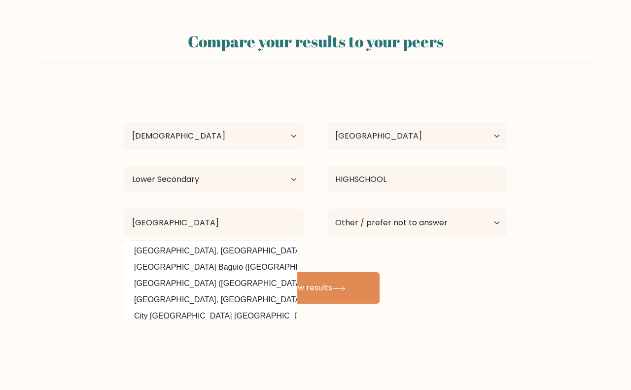
click at [353, 252] on div "BEVERLY MAQUINTO Age Under 18 years old 18-24 years old 25-34 years old 35-44 y…" at bounding box center [315, 195] width 394 height 217
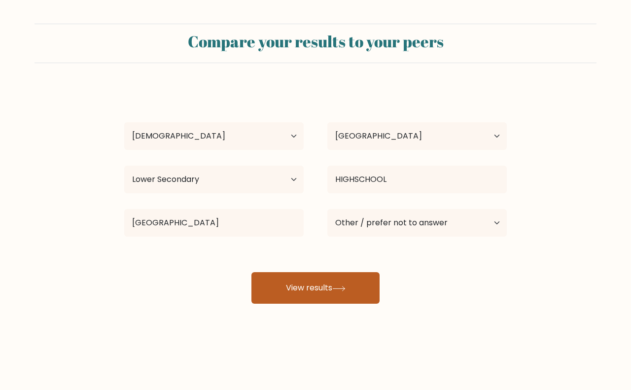
click at [345, 282] on button "View results" at bounding box center [315, 288] width 128 height 32
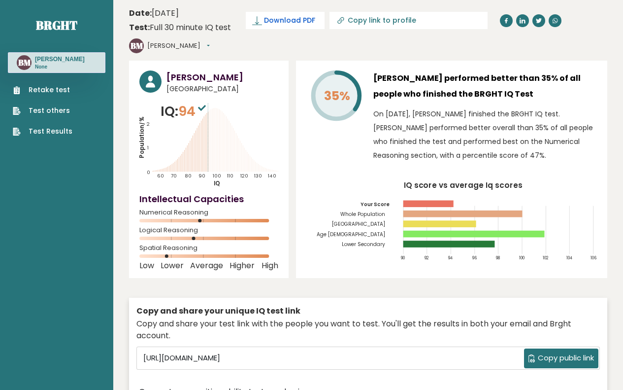
click at [277, 21] on span "Download PDF" at bounding box center [289, 20] width 51 height 10
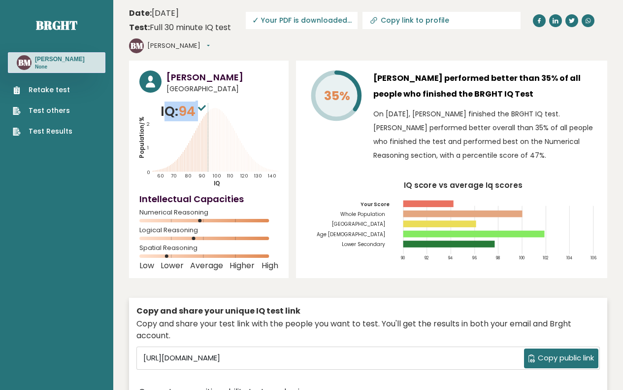
drag, startPoint x: 202, startPoint y: 109, endPoint x: 300, endPoint y: 102, distance: 97.8
click at [168, 109] on p "IQ: 94" at bounding box center [185, 111] width 48 height 20
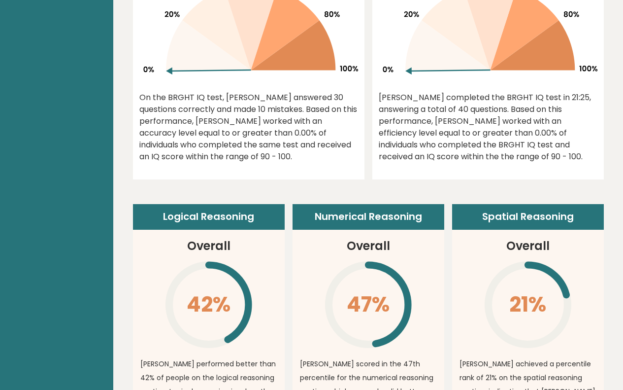
scroll to position [739, 0]
